Goal: Task Accomplishment & Management: Use online tool/utility

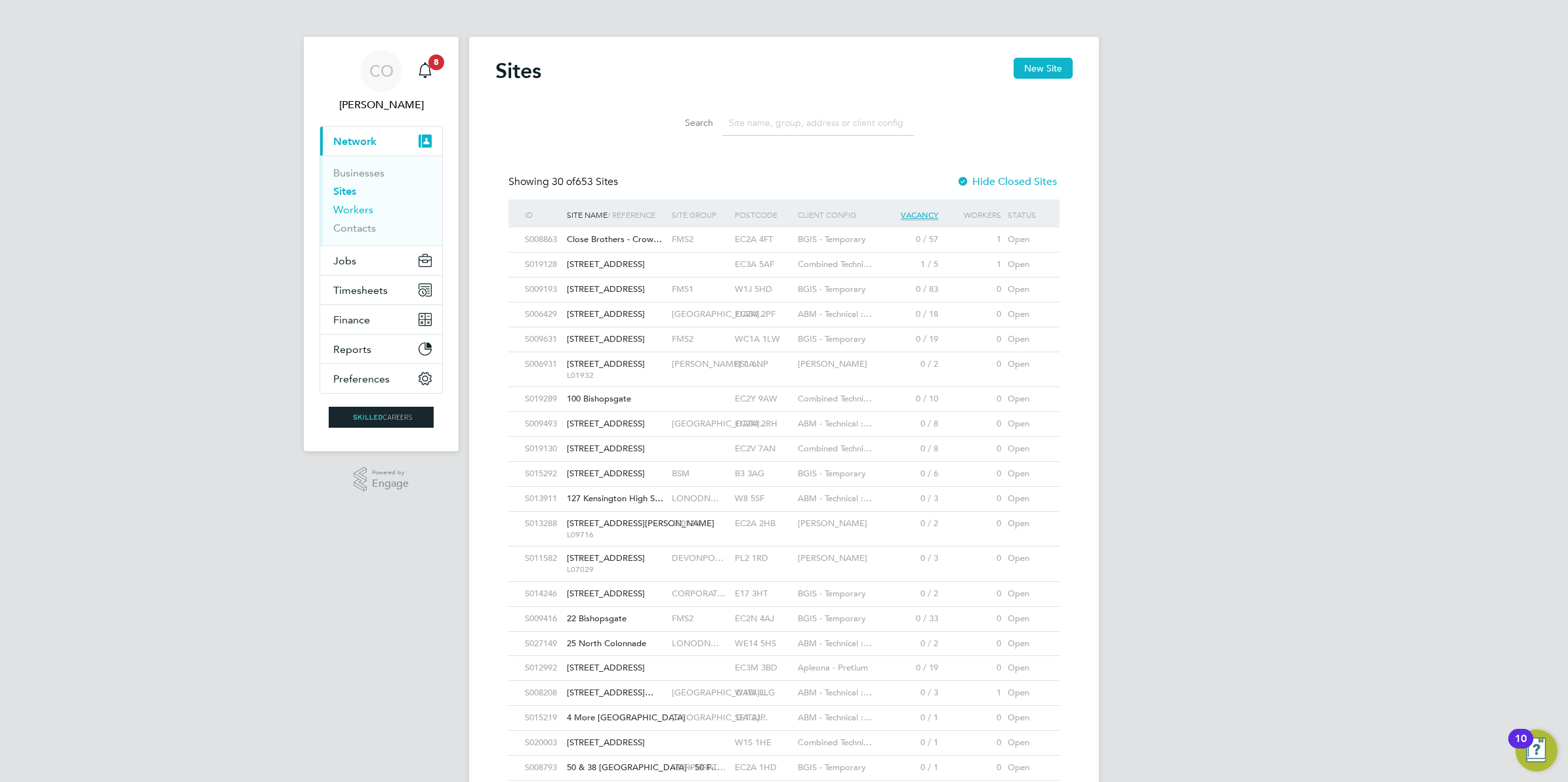
click at [341, 209] on link "Workers" at bounding box center [353, 209] width 40 height 13
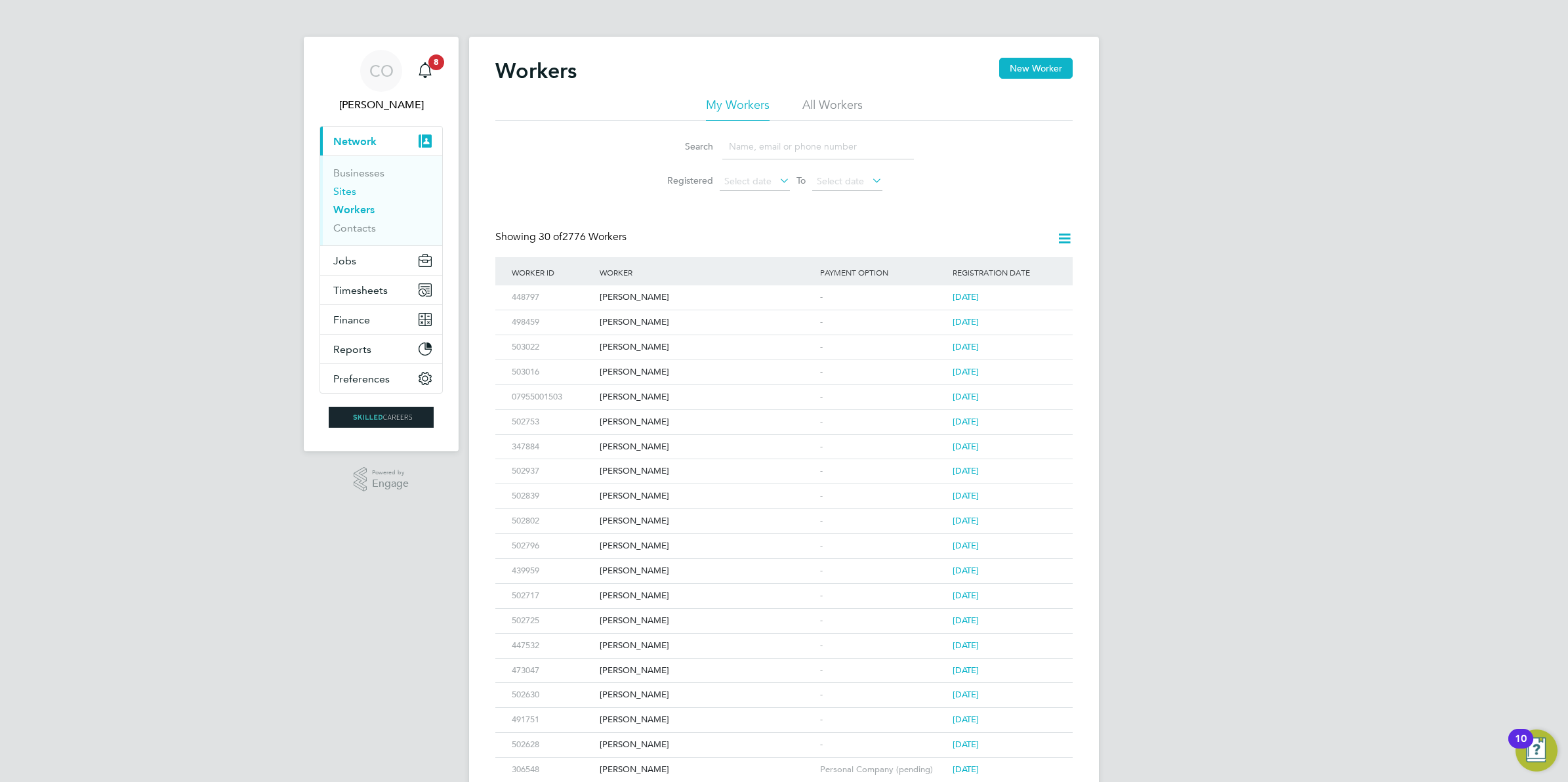
click at [347, 192] on link "Sites" at bounding box center [344, 190] width 23 height 13
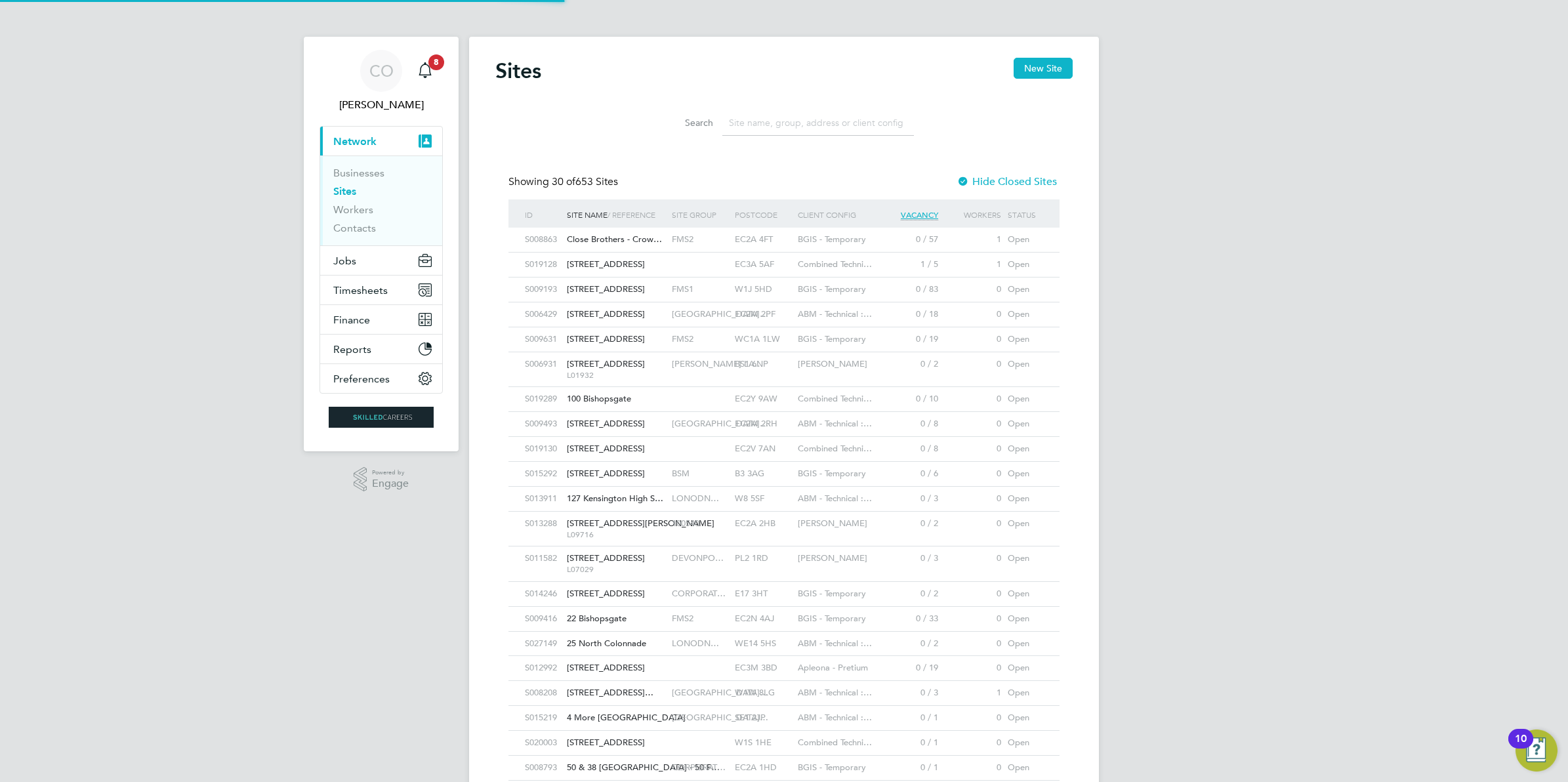
scroll to position [25, 63]
click at [743, 123] on input at bounding box center [818, 123] width 191 height 26
click at [333, 290] on span "Timesheets" at bounding box center [360, 290] width 55 height 13
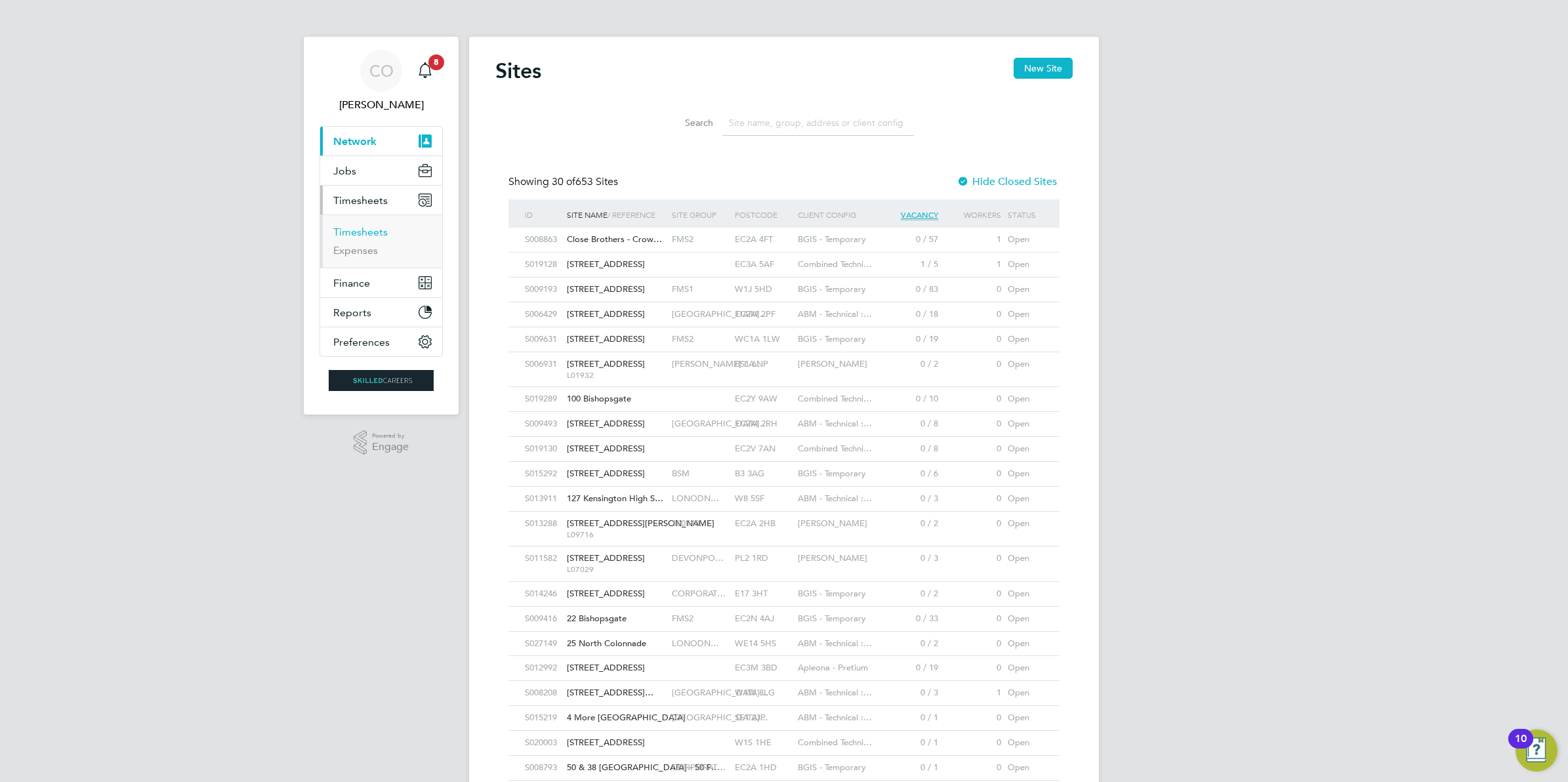
click at [365, 231] on link "Timesheets" at bounding box center [360, 232] width 55 height 13
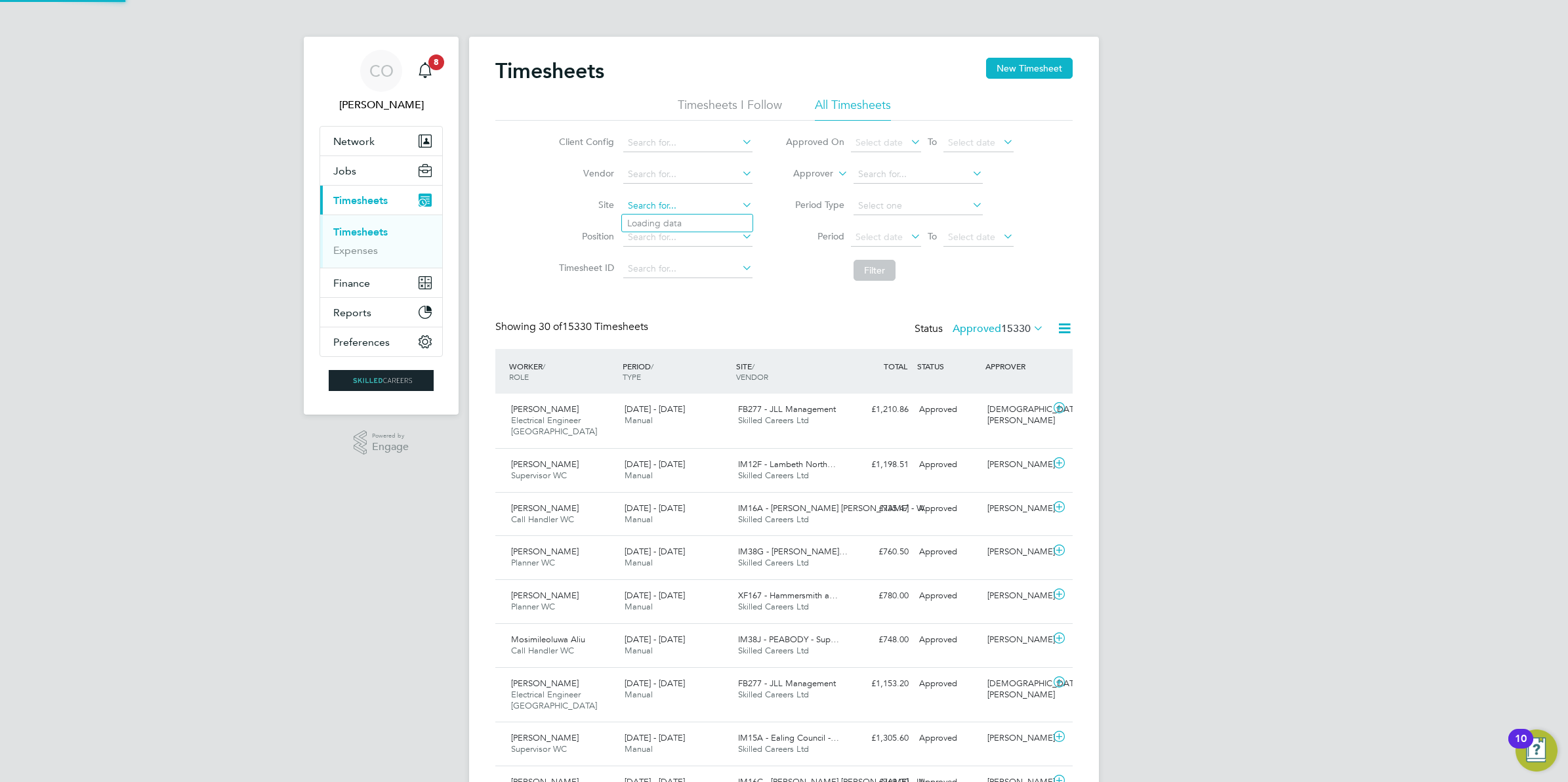
click at [624, 198] on input at bounding box center [688, 206] width 129 height 18
type input "Bexhill Phase 2"
click at [871, 269] on button "Filter" at bounding box center [874, 270] width 42 height 21
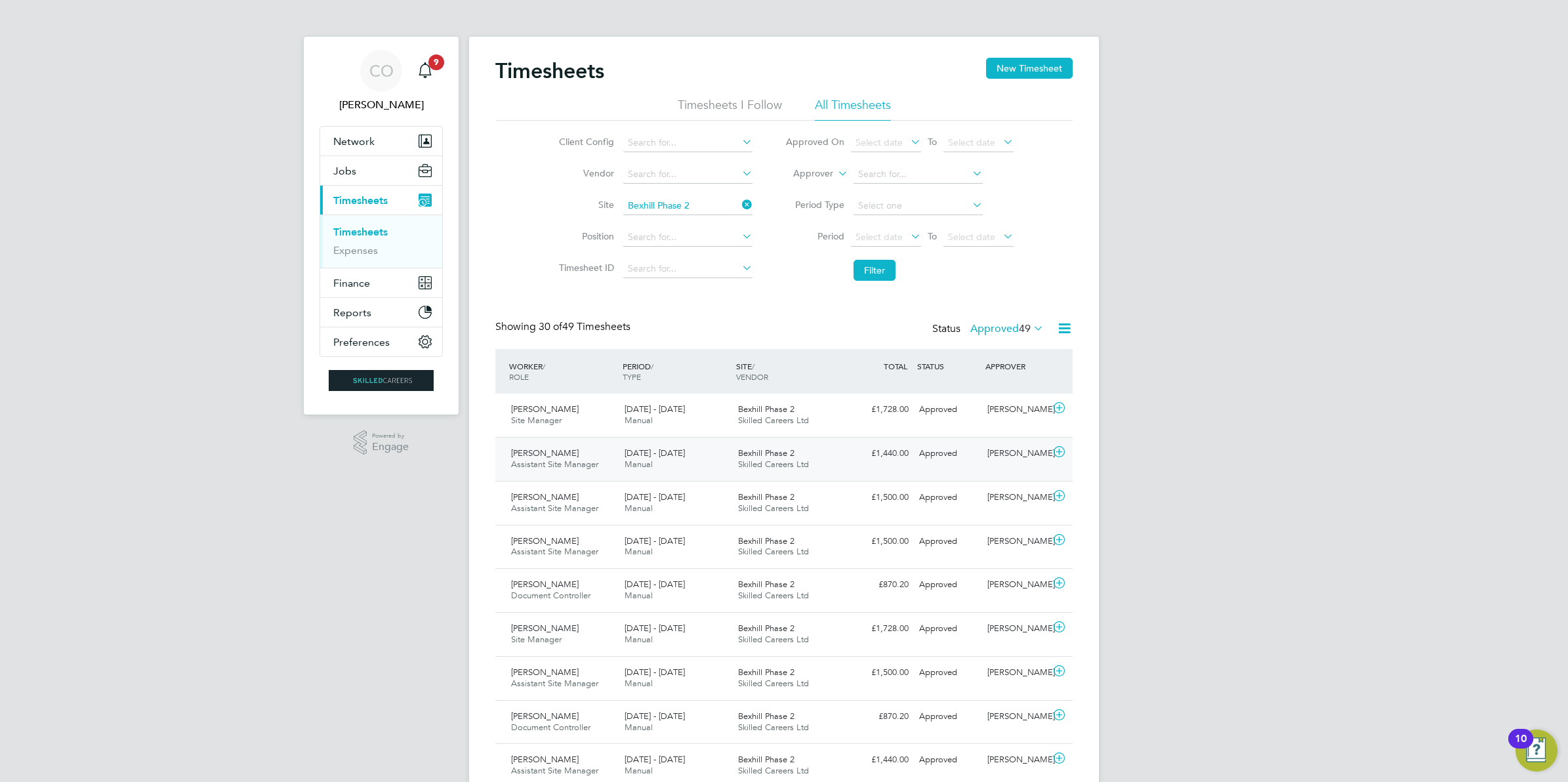
click at [1060, 446] on icon at bounding box center [1058, 451] width 16 height 11
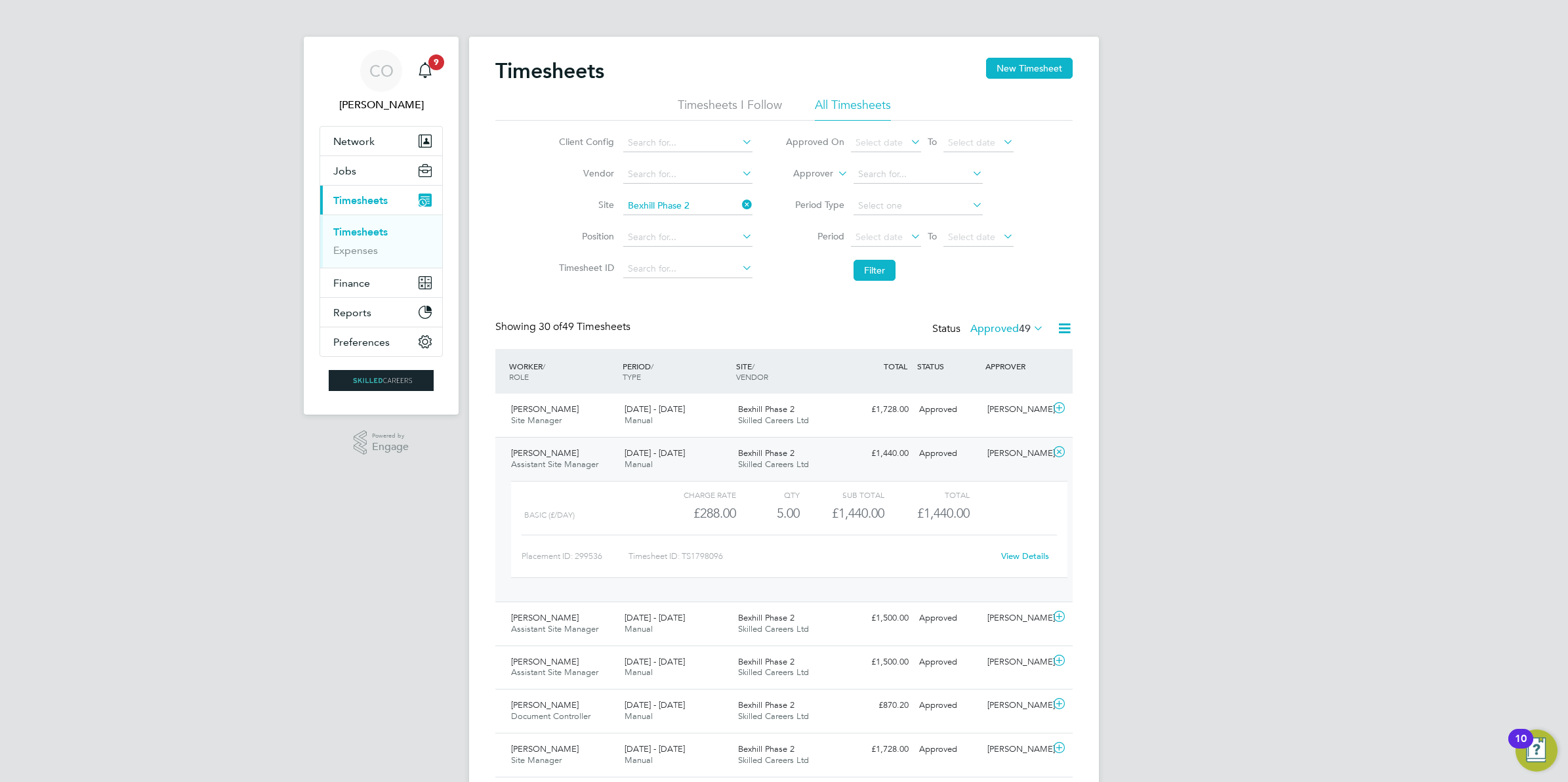
click at [1021, 553] on link "View Details" at bounding box center [1025, 556] width 48 height 12
click at [1063, 450] on icon at bounding box center [1058, 451] width 16 height 11
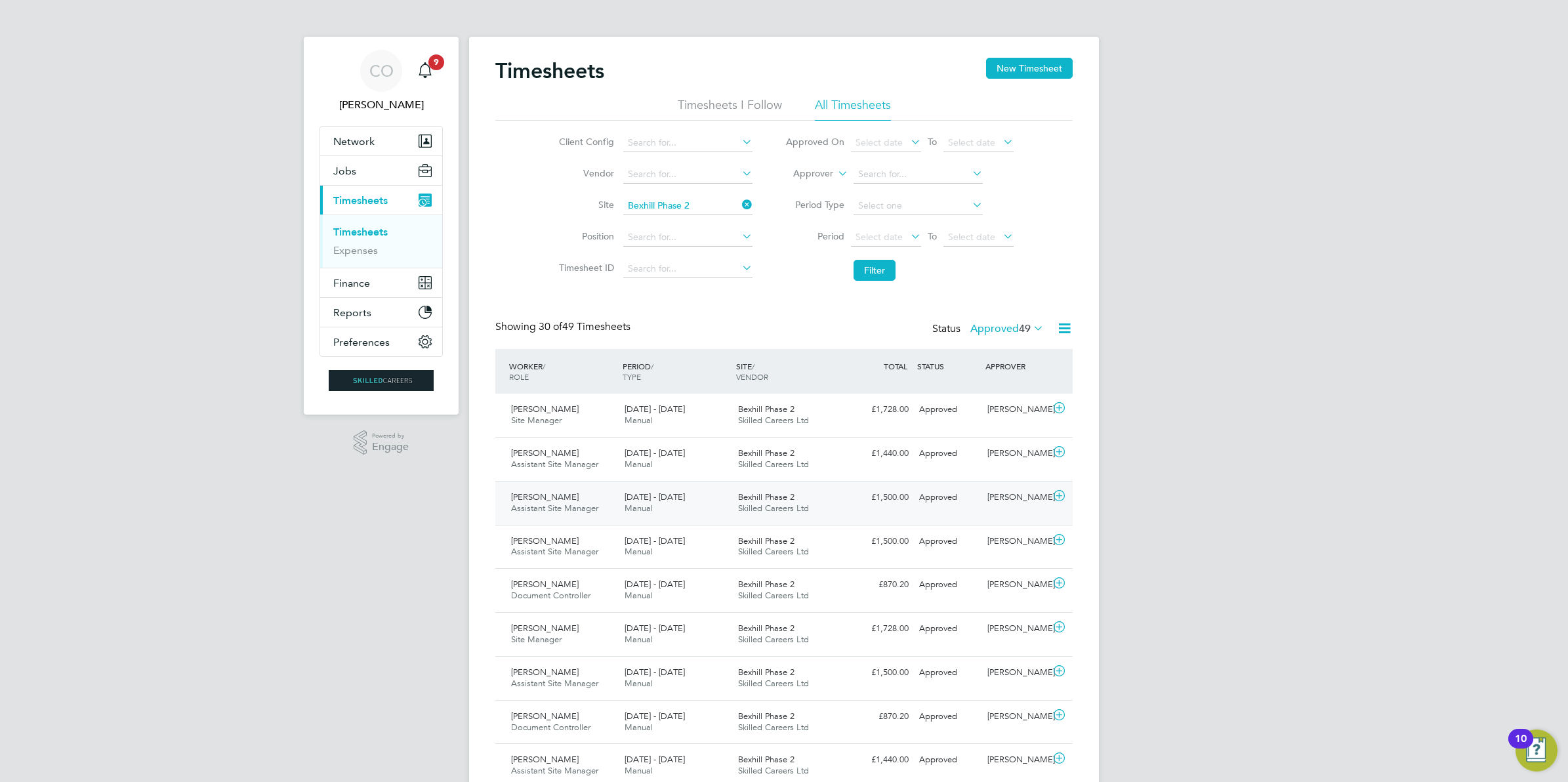
click at [1057, 498] on icon at bounding box center [1058, 495] width 16 height 11
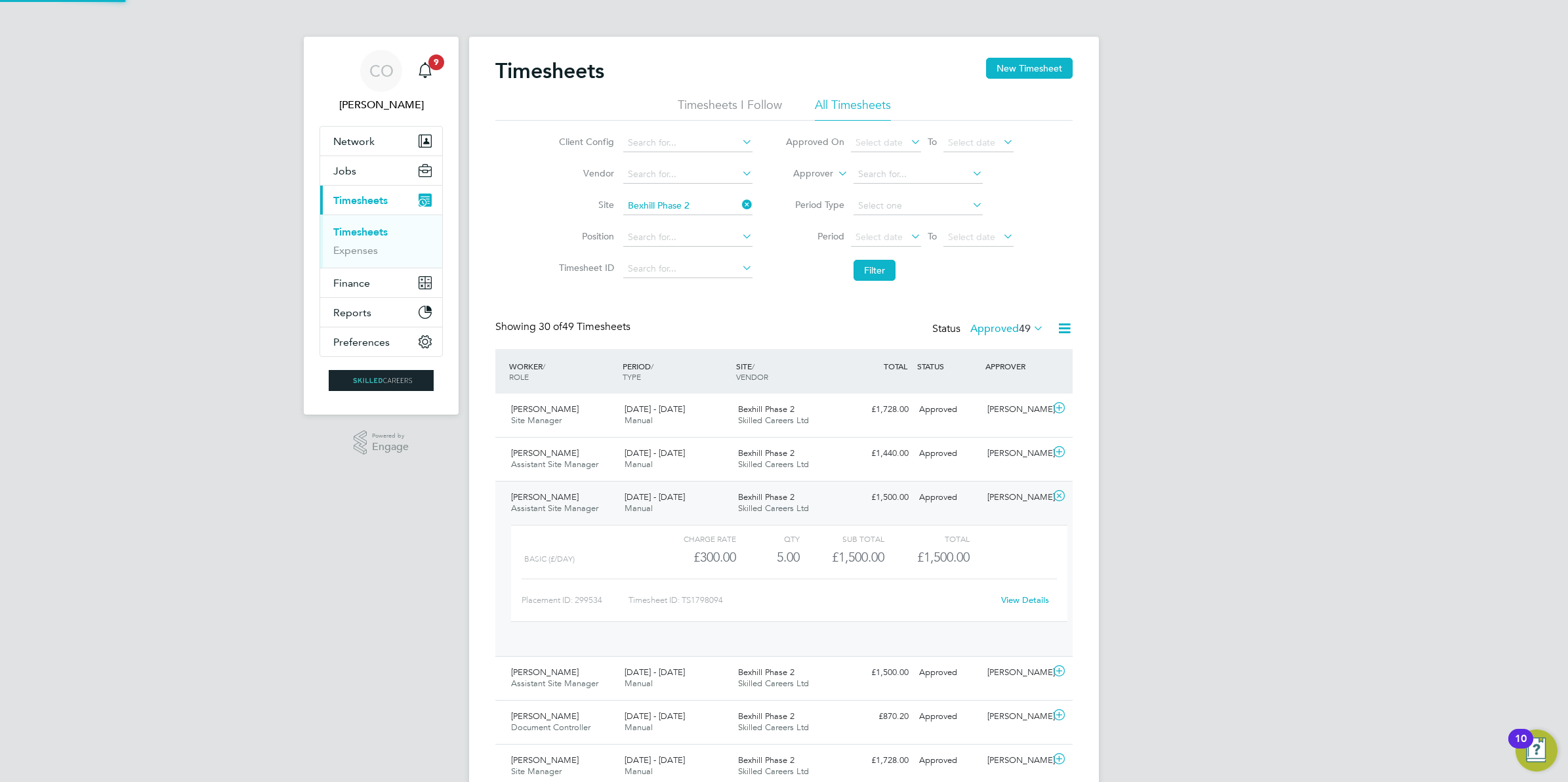
scroll to position [22, 128]
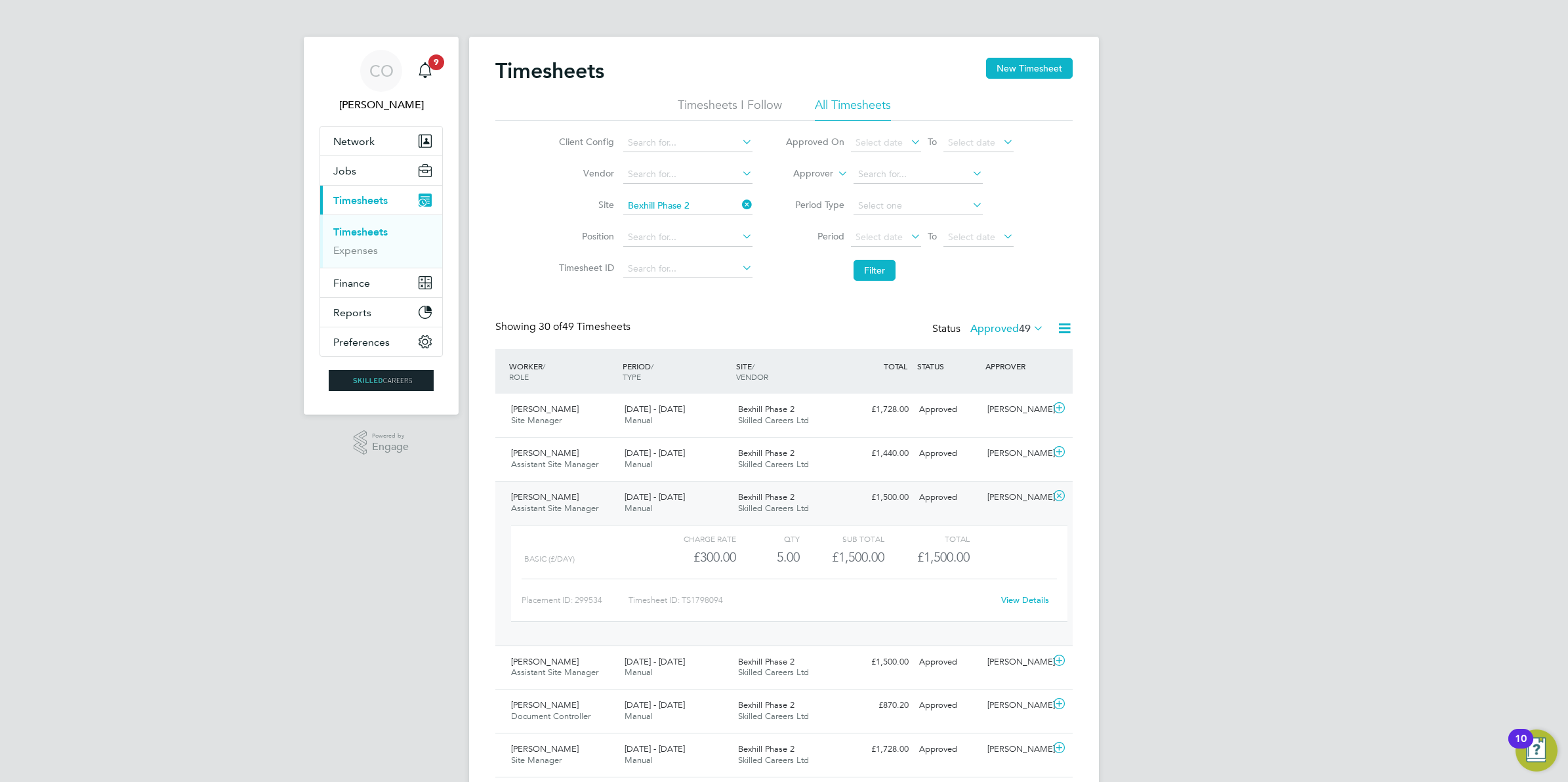
click at [1024, 598] on link "View Details" at bounding box center [1025, 600] width 48 height 12
click at [1060, 493] on icon at bounding box center [1058, 495] width 16 height 11
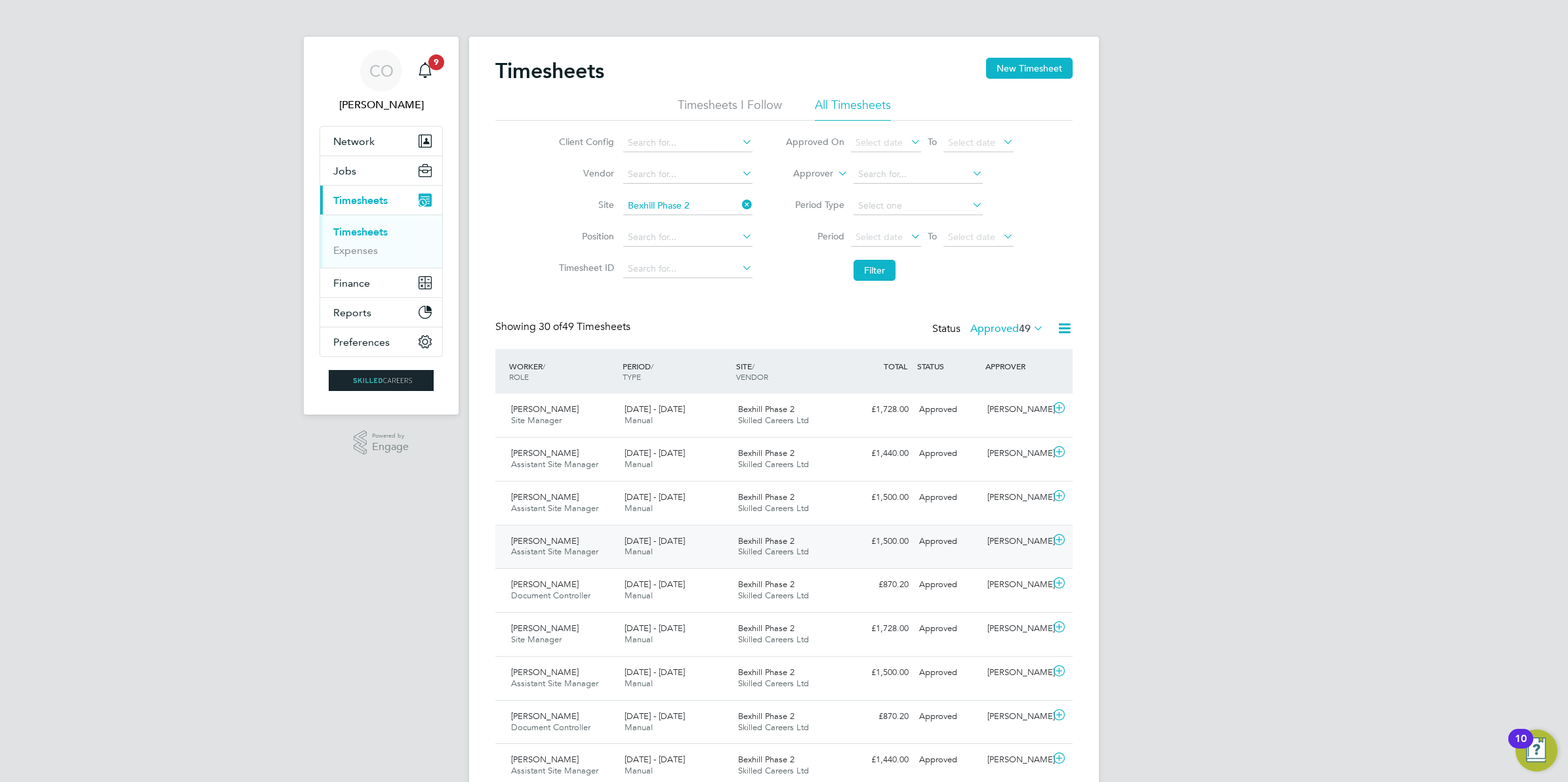
click at [1056, 539] on icon at bounding box center [1058, 540] width 16 height 11
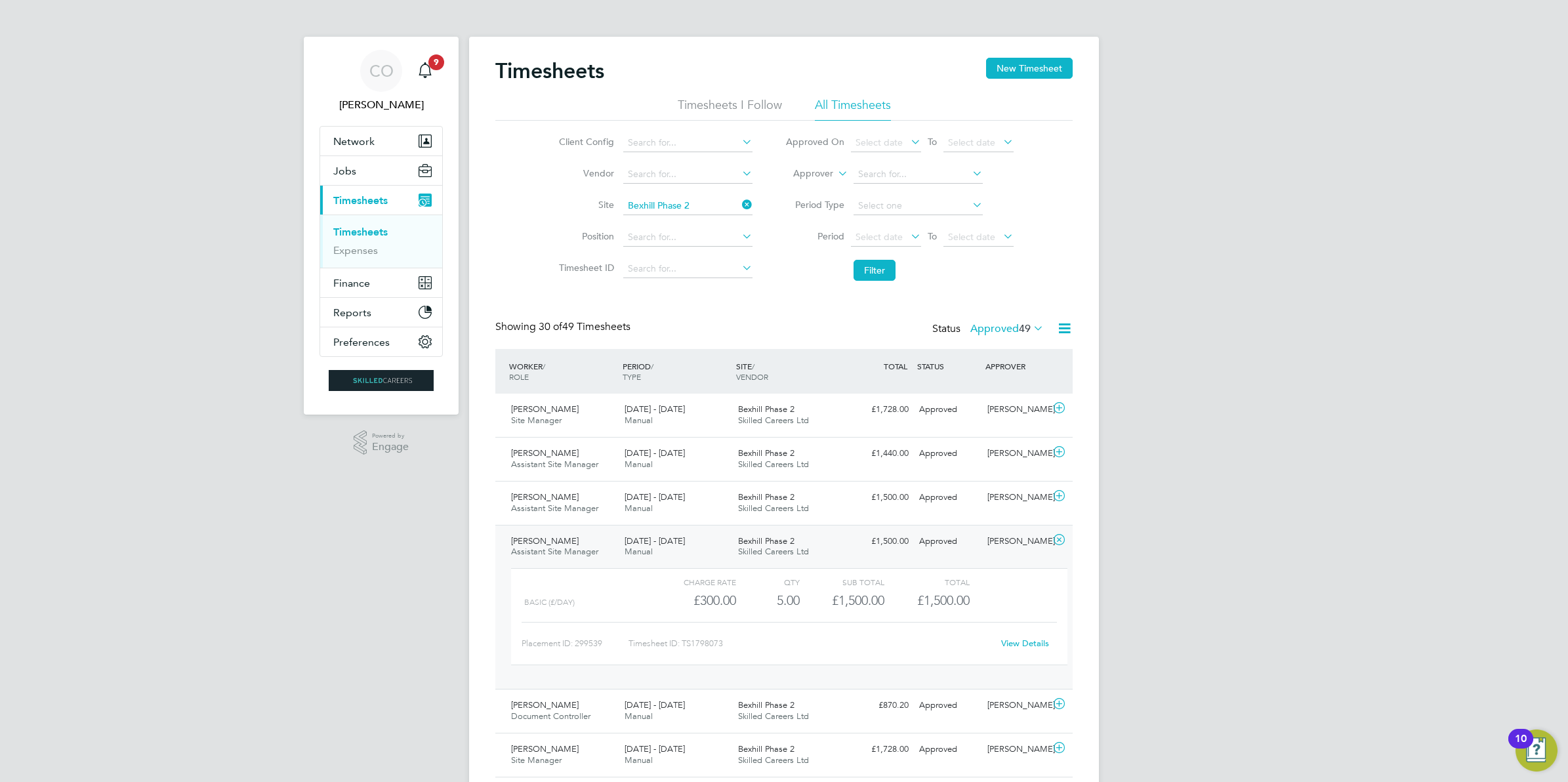
click at [1033, 648] on link "View Details" at bounding box center [1025, 643] width 48 height 12
click at [1065, 536] on icon at bounding box center [1058, 540] width 16 height 11
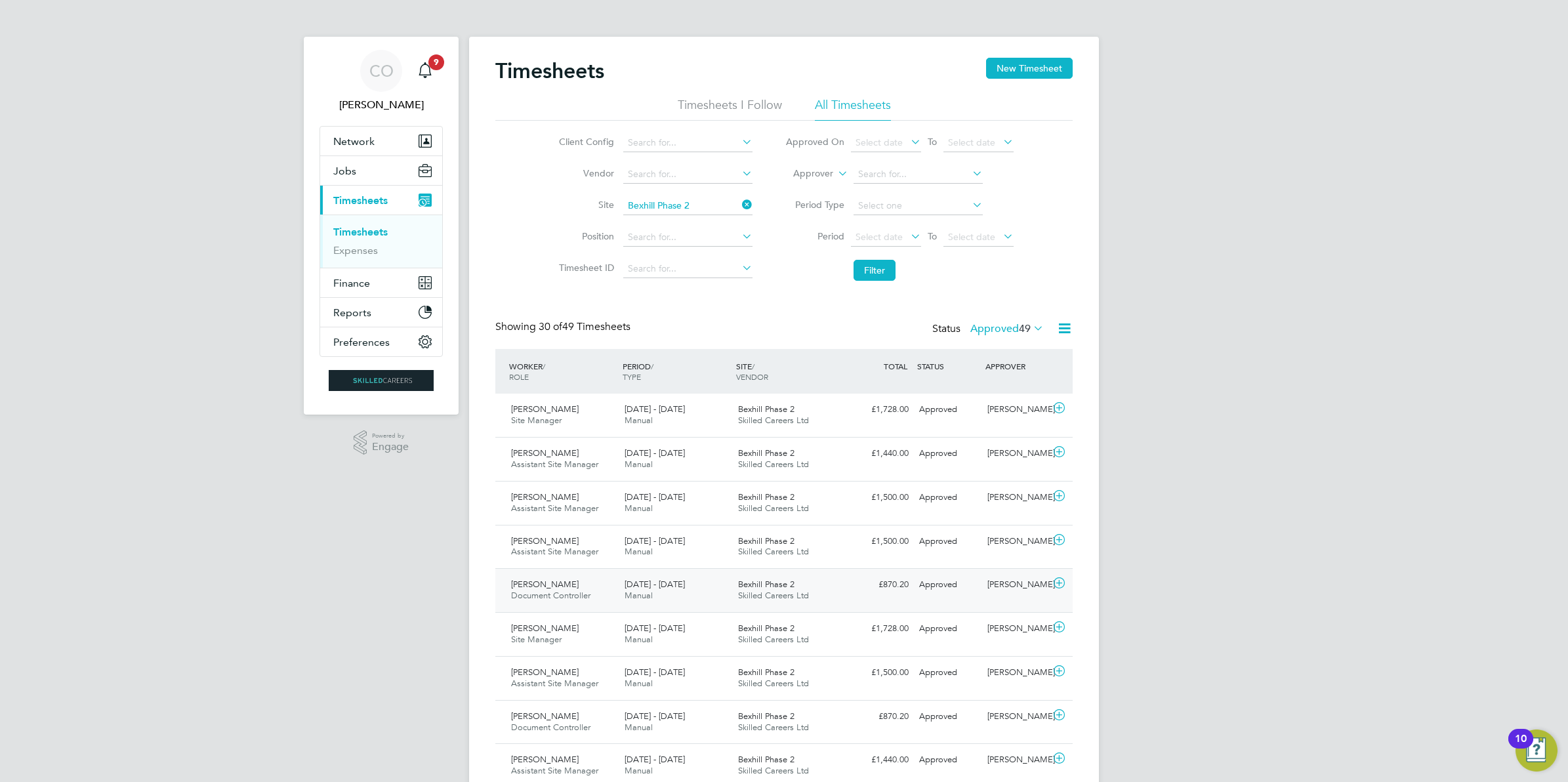
click at [1057, 585] on icon at bounding box center [1058, 583] width 16 height 11
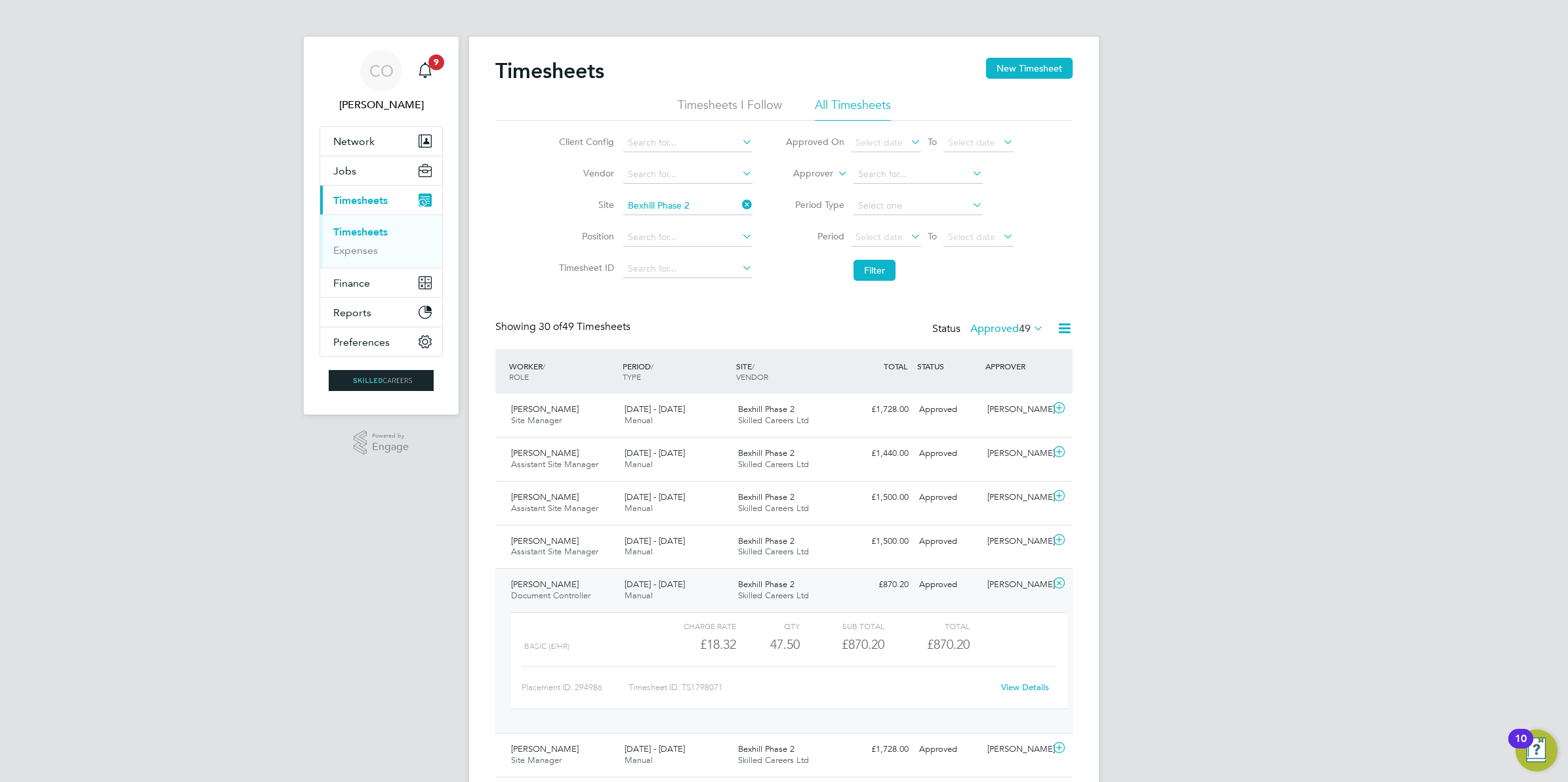
click at [1030, 694] on div "View Details" at bounding box center [1024, 688] width 64 height 21
click at [1024, 691] on link "View Details" at bounding box center [1025, 687] width 48 height 12
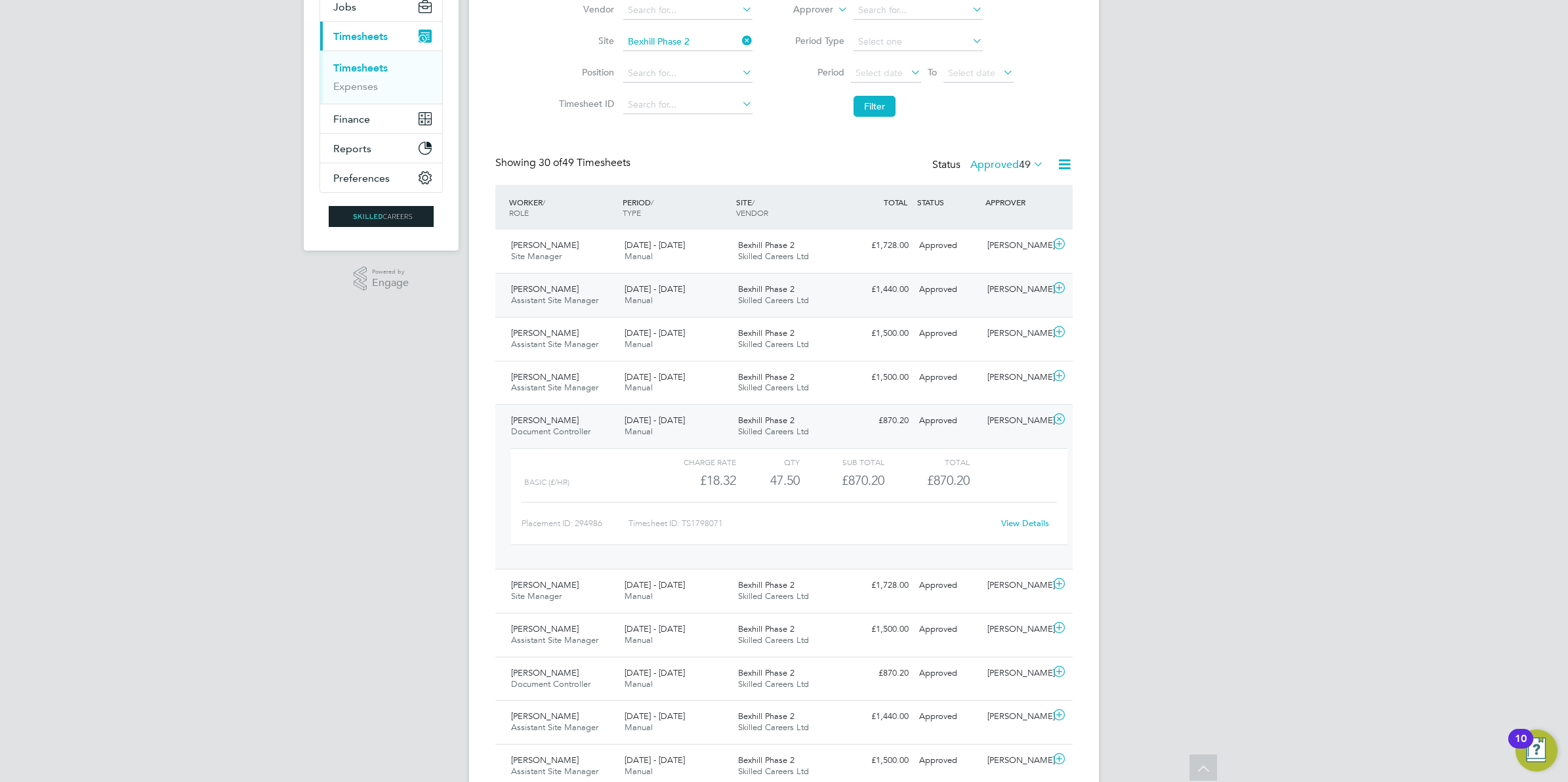
scroll to position [0, 0]
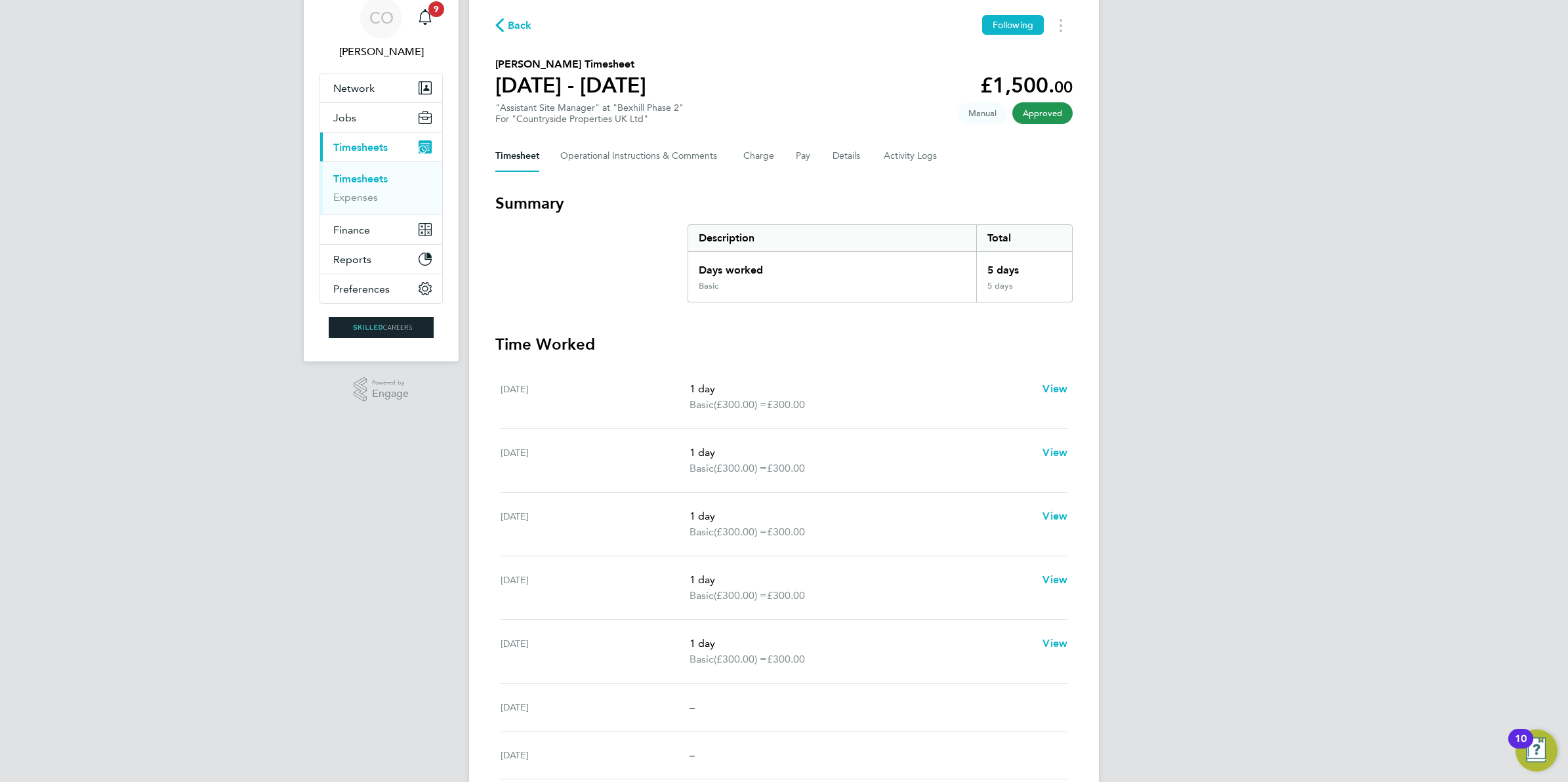
scroll to position [82, 0]
